Goal: Information Seeking & Learning: Learn about a topic

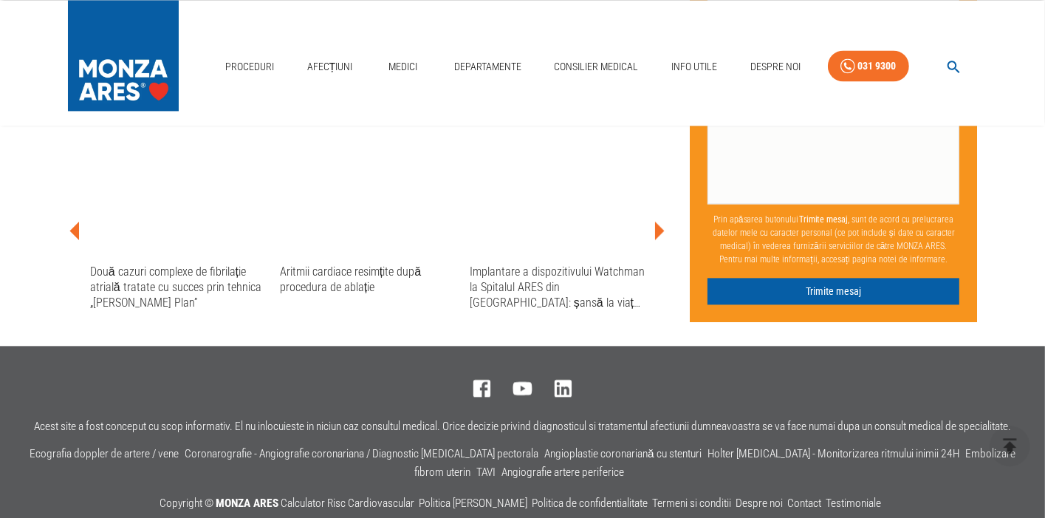
scroll to position [3042, 0]
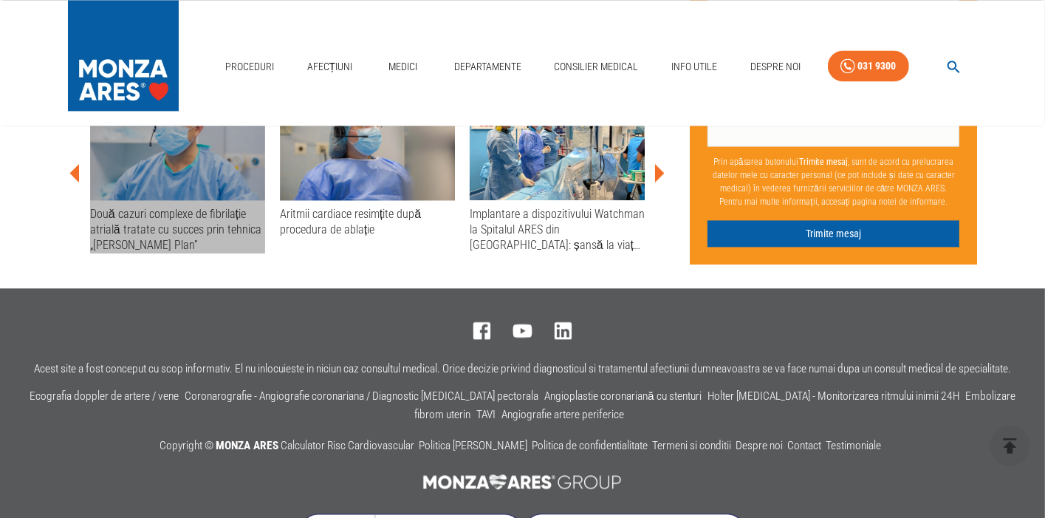
click at [125, 237] on div "Două cazuri complexe de fibrilație atrială tratate cu succes prin tehnica „[PER…" at bounding box center [177, 229] width 175 height 47
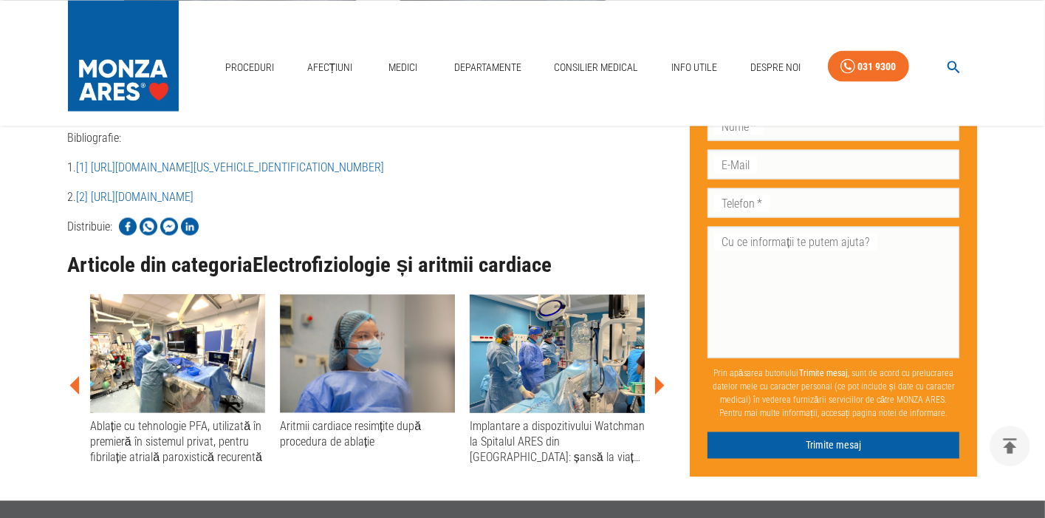
scroll to position [2262, 0]
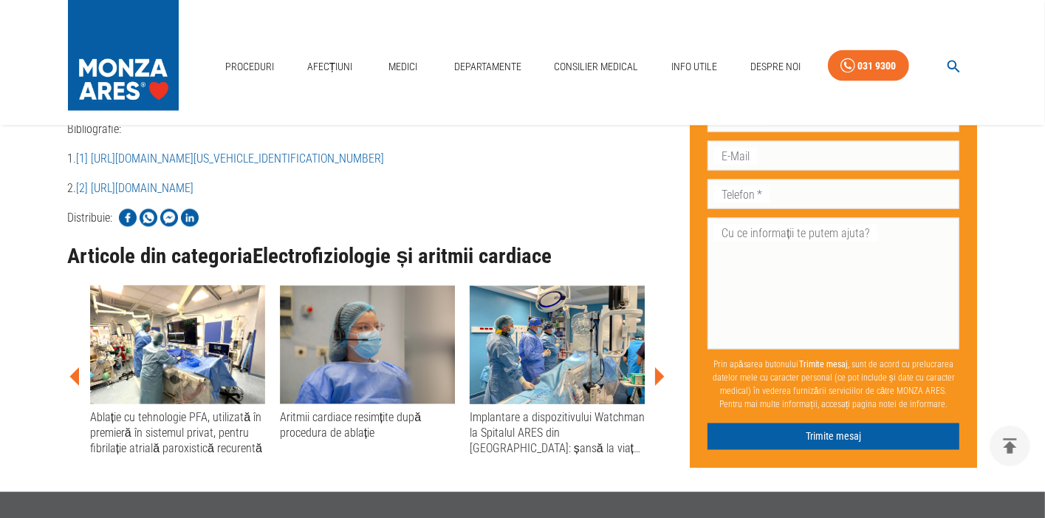
click at [73, 355] on icon at bounding box center [75, 377] width 44 height 44
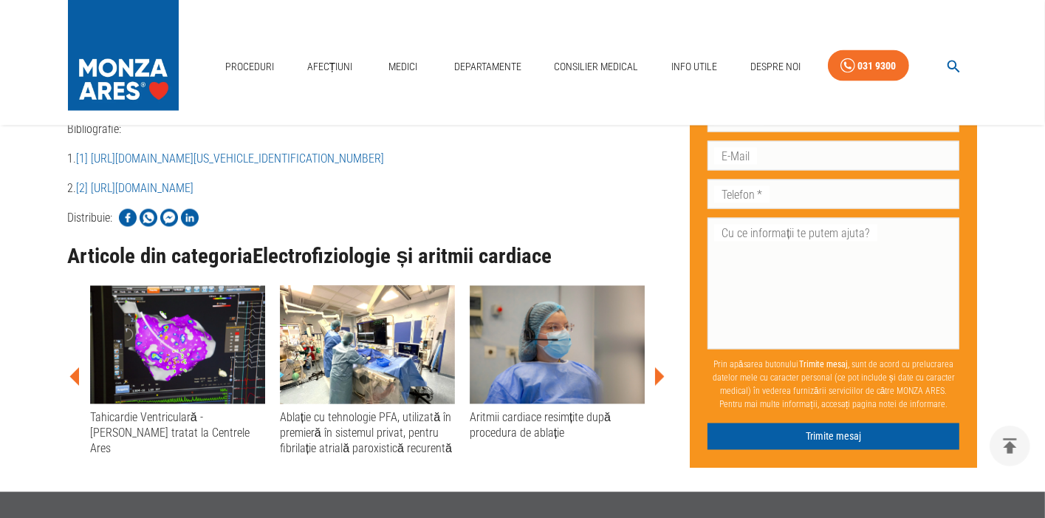
click at [73, 355] on icon at bounding box center [75, 377] width 44 height 44
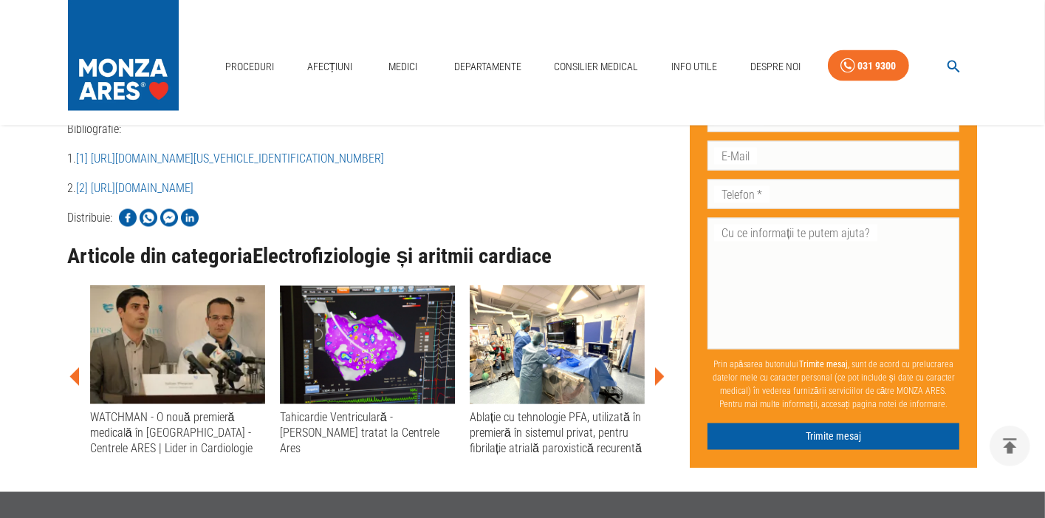
click at [75, 355] on icon at bounding box center [75, 377] width 44 height 44
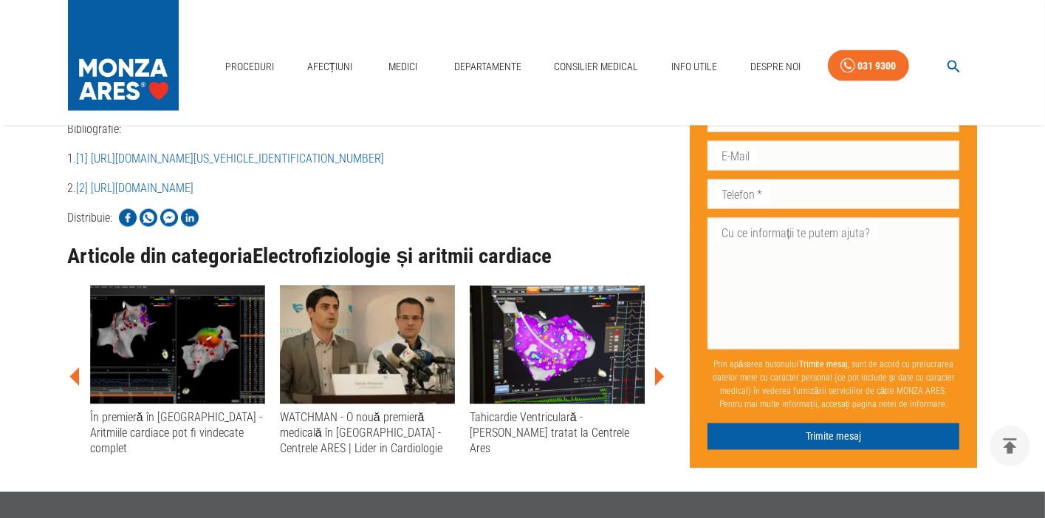
click at [75, 355] on icon at bounding box center [75, 377] width 44 height 44
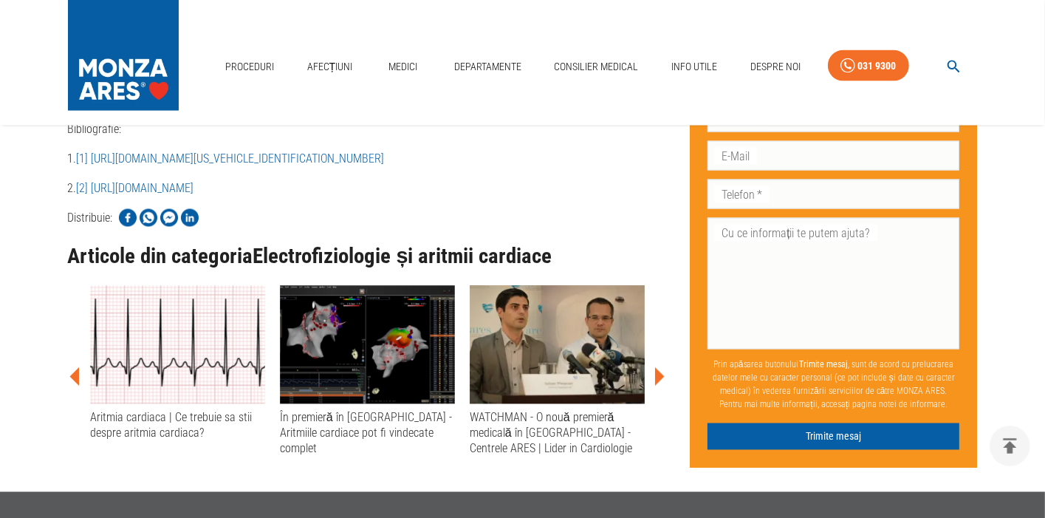
click at [78, 368] on icon at bounding box center [74, 377] width 10 height 18
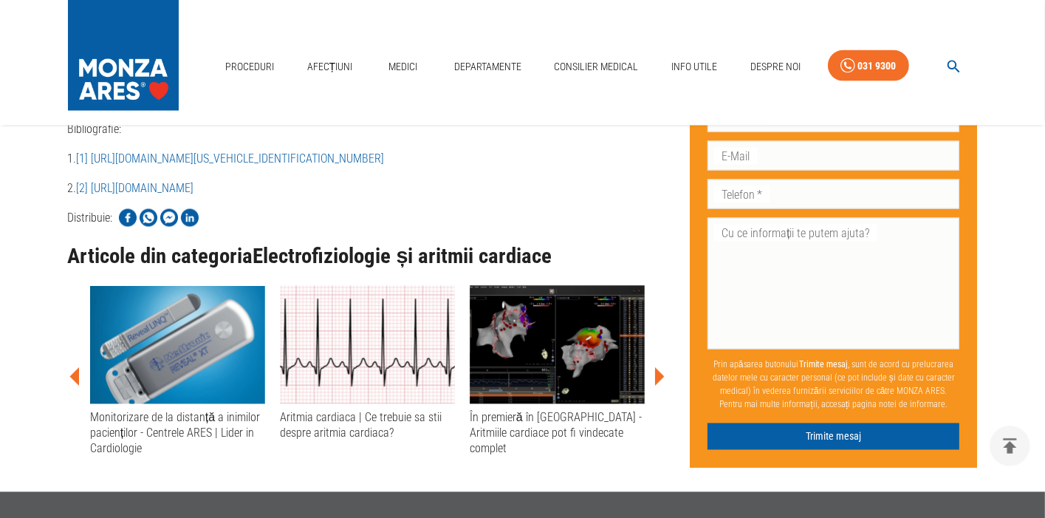
click at [78, 368] on icon at bounding box center [74, 377] width 10 height 18
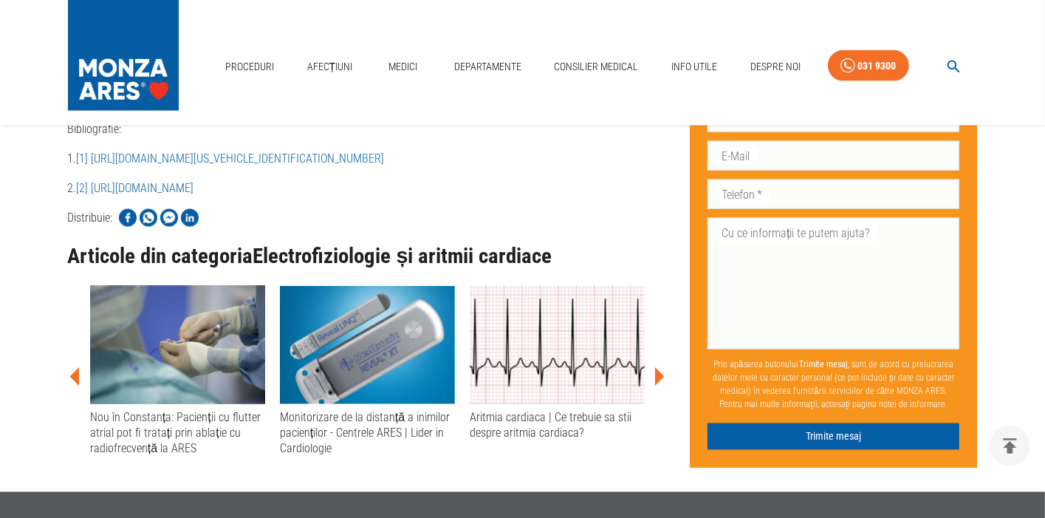
click at [78, 368] on icon at bounding box center [74, 377] width 10 height 18
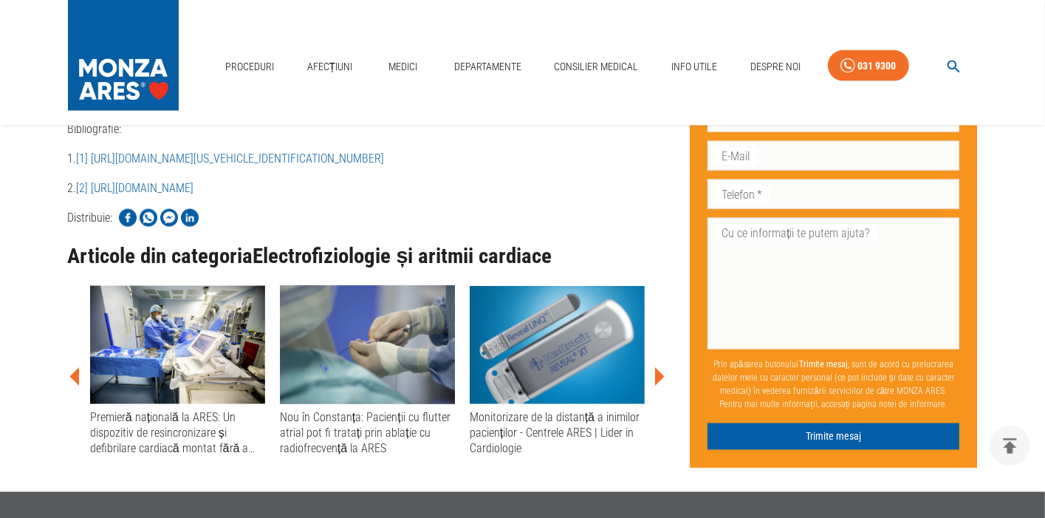
click at [78, 368] on icon at bounding box center [74, 377] width 10 height 18
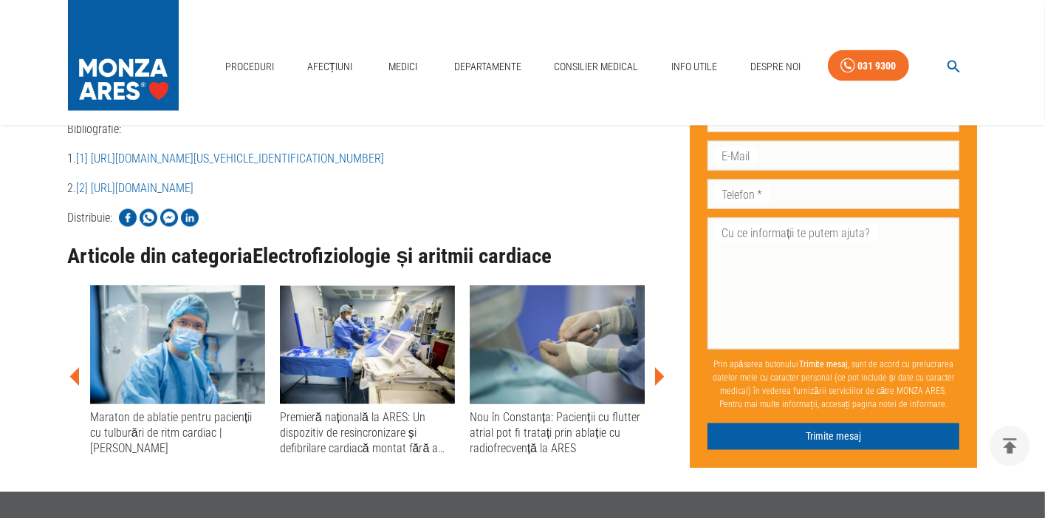
click at [78, 368] on icon at bounding box center [74, 377] width 10 height 18
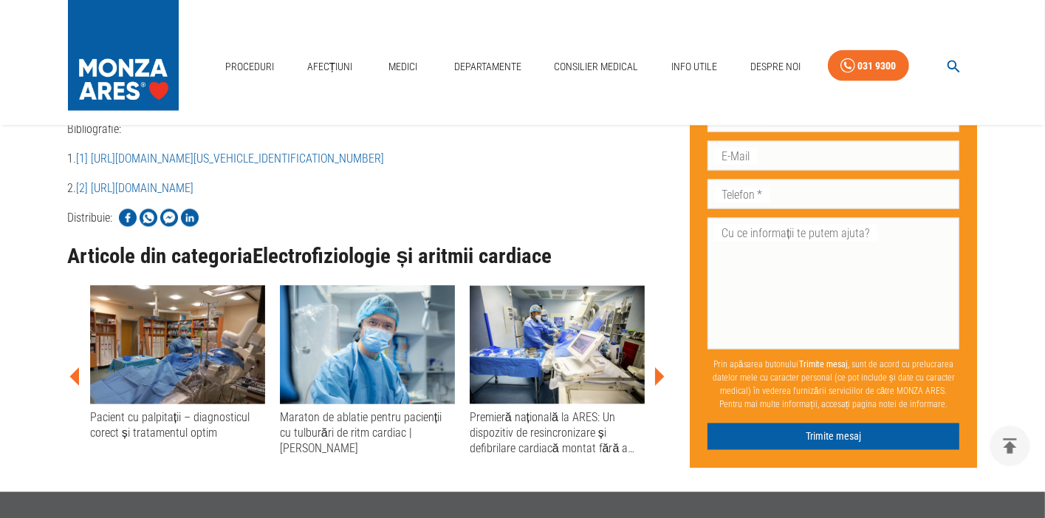
click at [78, 368] on icon at bounding box center [74, 377] width 10 height 18
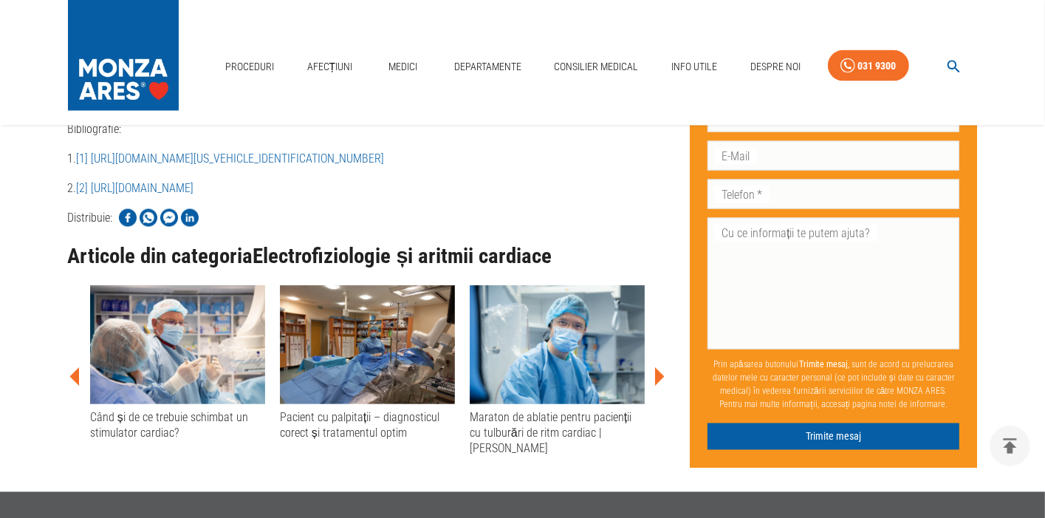
click at [78, 368] on icon at bounding box center [74, 377] width 10 height 18
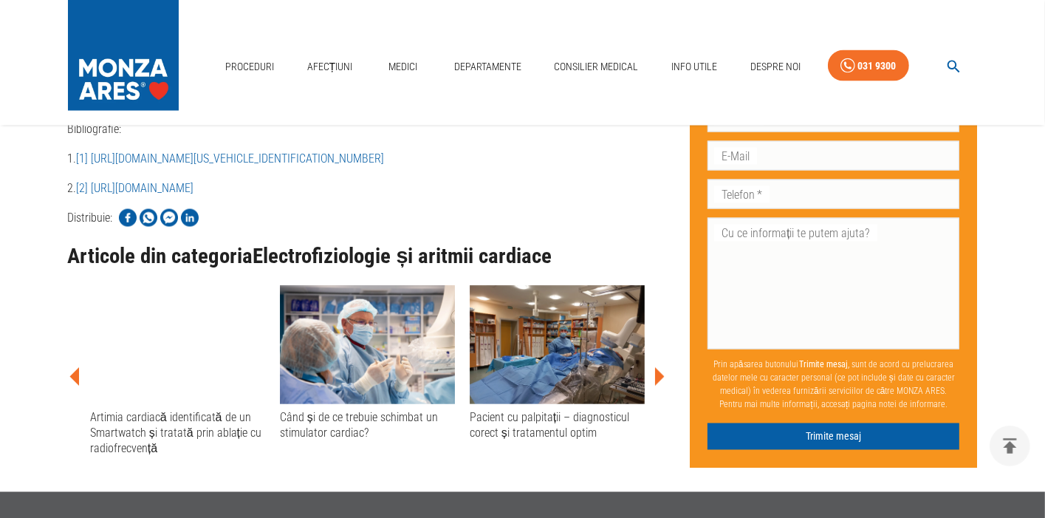
click at [78, 368] on icon at bounding box center [74, 377] width 10 height 18
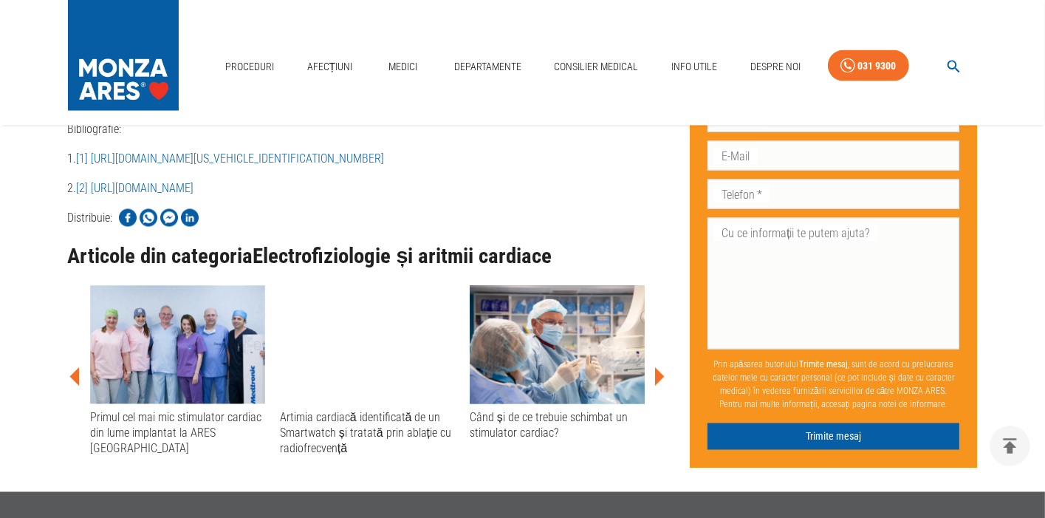
click at [78, 368] on icon at bounding box center [74, 377] width 10 height 18
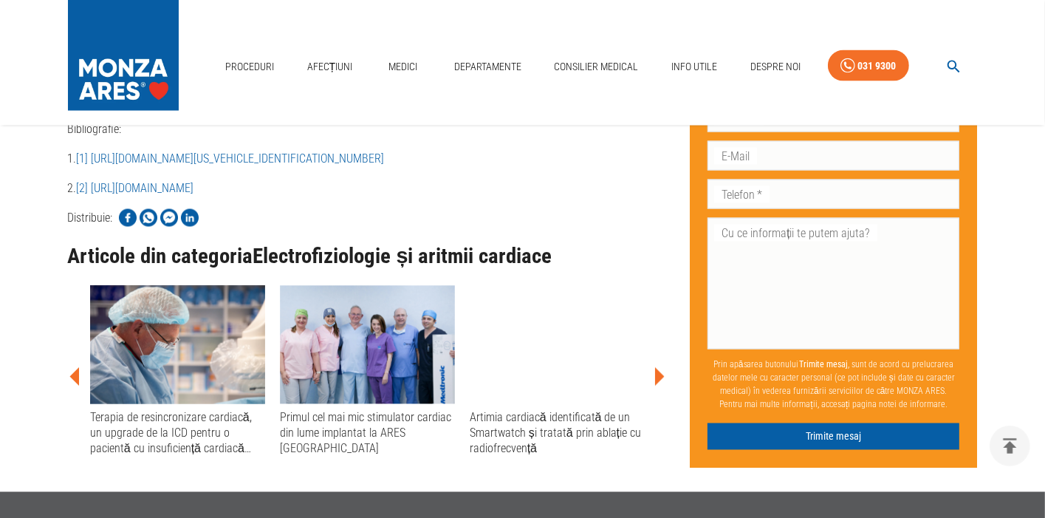
click at [78, 368] on icon at bounding box center [74, 377] width 10 height 18
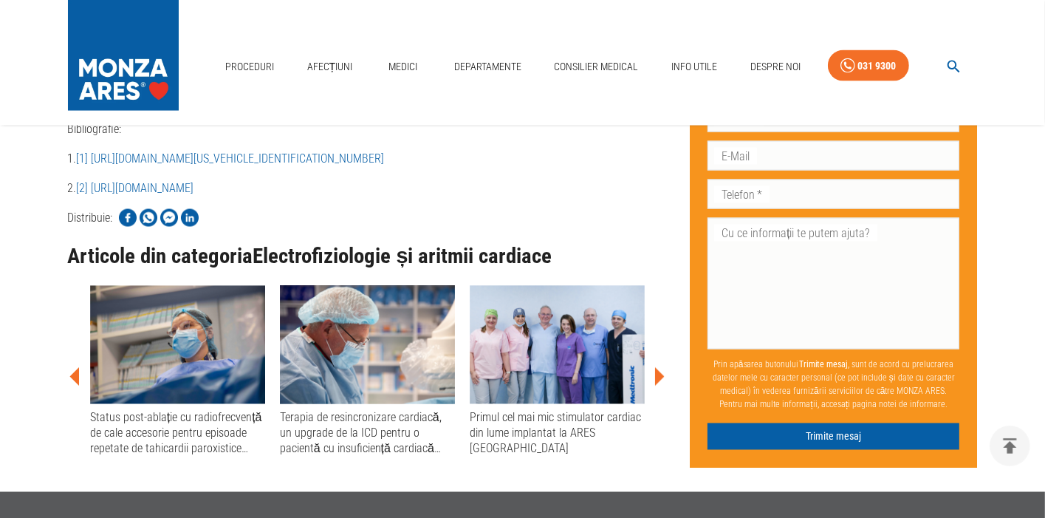
click at [78, 368] on icon at bounding box center [74, 377] width 10 height 18
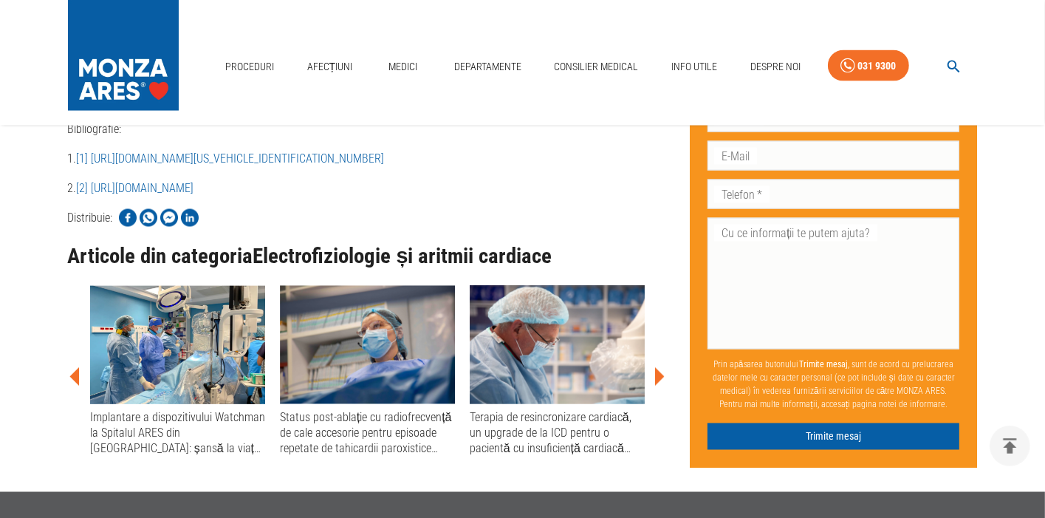
click at [78, 368] on icon at bounding box center [74, 377] width 10 height 18
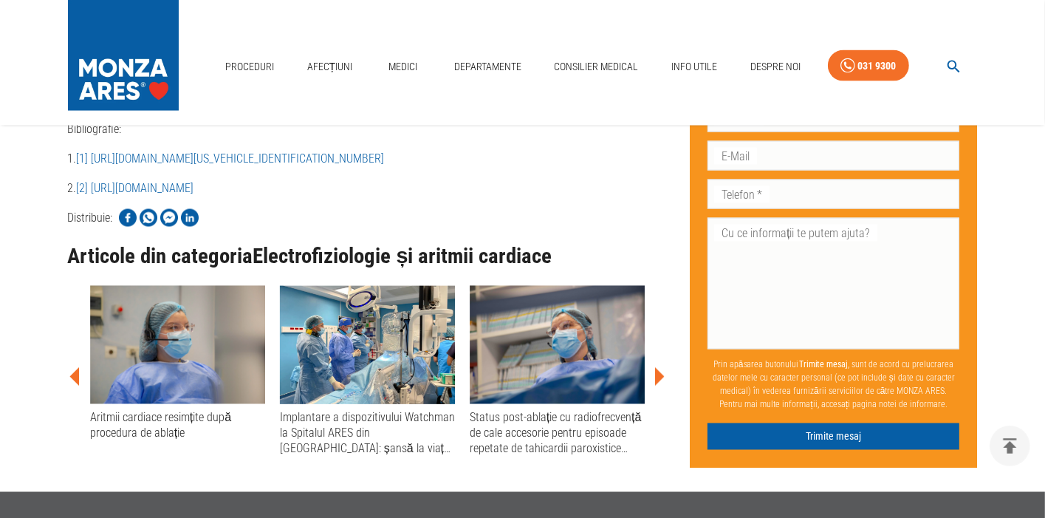
click at [78, 368] on icon at bounding box center [74, 377] width 10 height 18
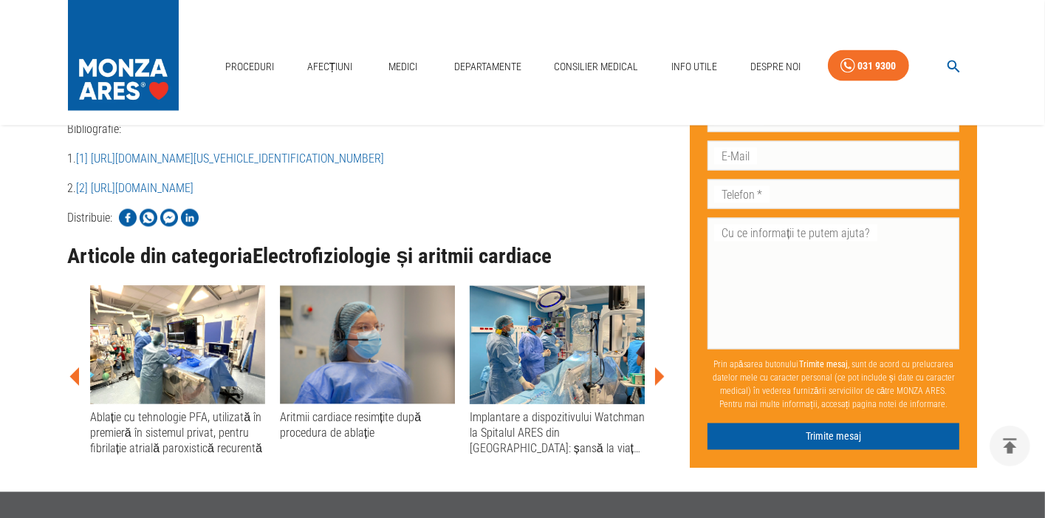
click at [78, 368] on icon at bounding box center [74, 377] width 10 height 18
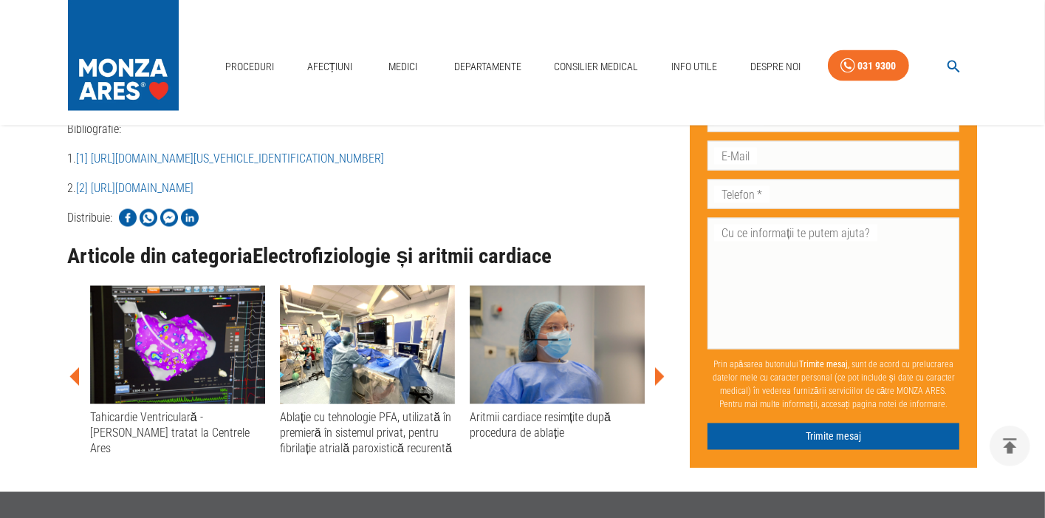
click at [78, 368] on icon at bounding box center [74, 377] width 10 height 18
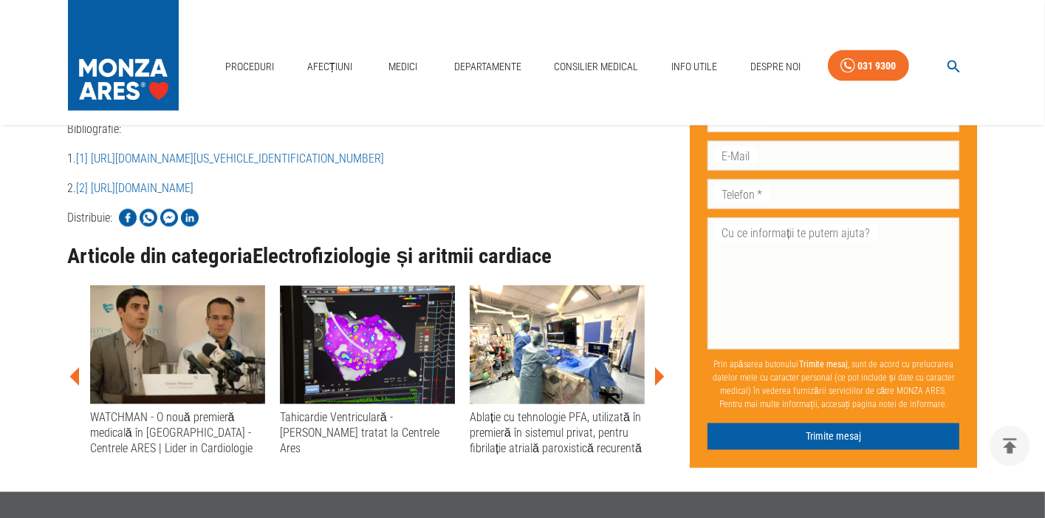
click at [78, 368] on icon at bounding box center [74, 377] width 10 height 18
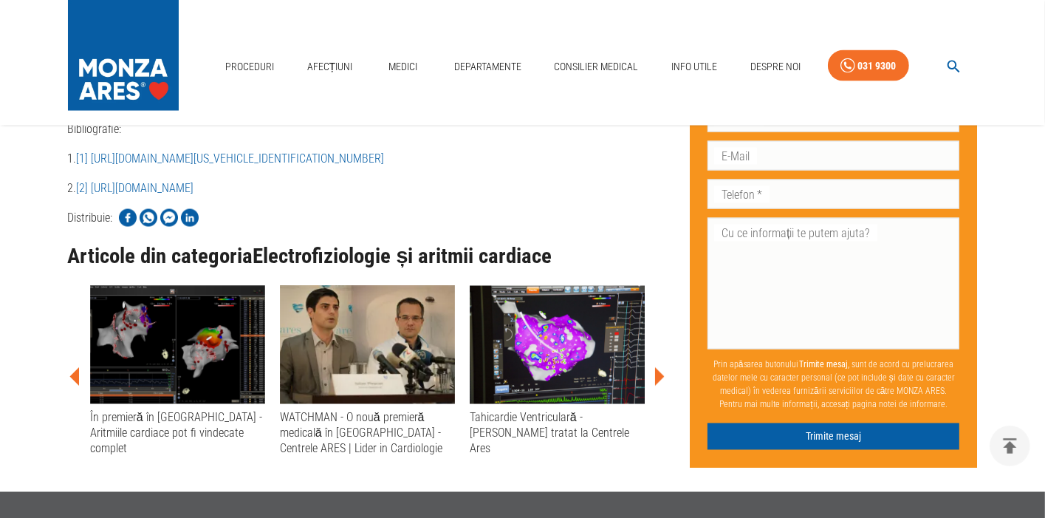
click at [78, 368] on icon at bounding box center [74, 377] width 10 height 18
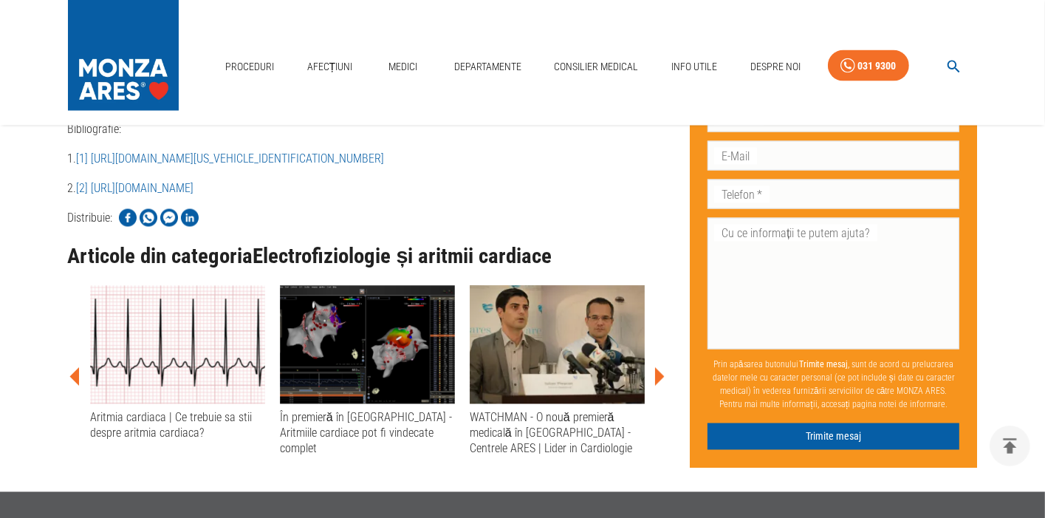
click at [78, 368] on icon at bounding box center [74, 377] width 10 height 18
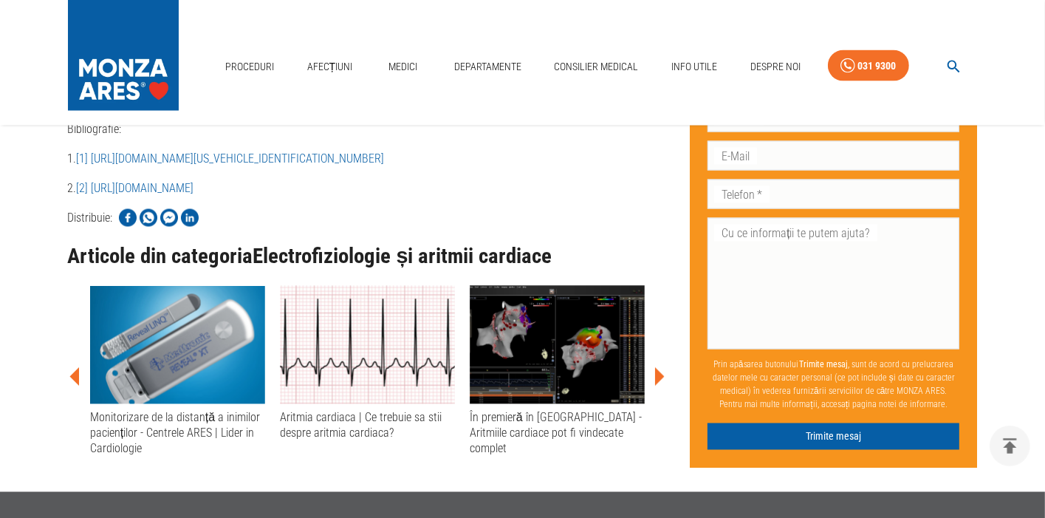
click at [82, 355] on icon at bounding box center [75, 377] width 44 height 44
